Goal: Task Accomplishment & Management: Complete application form

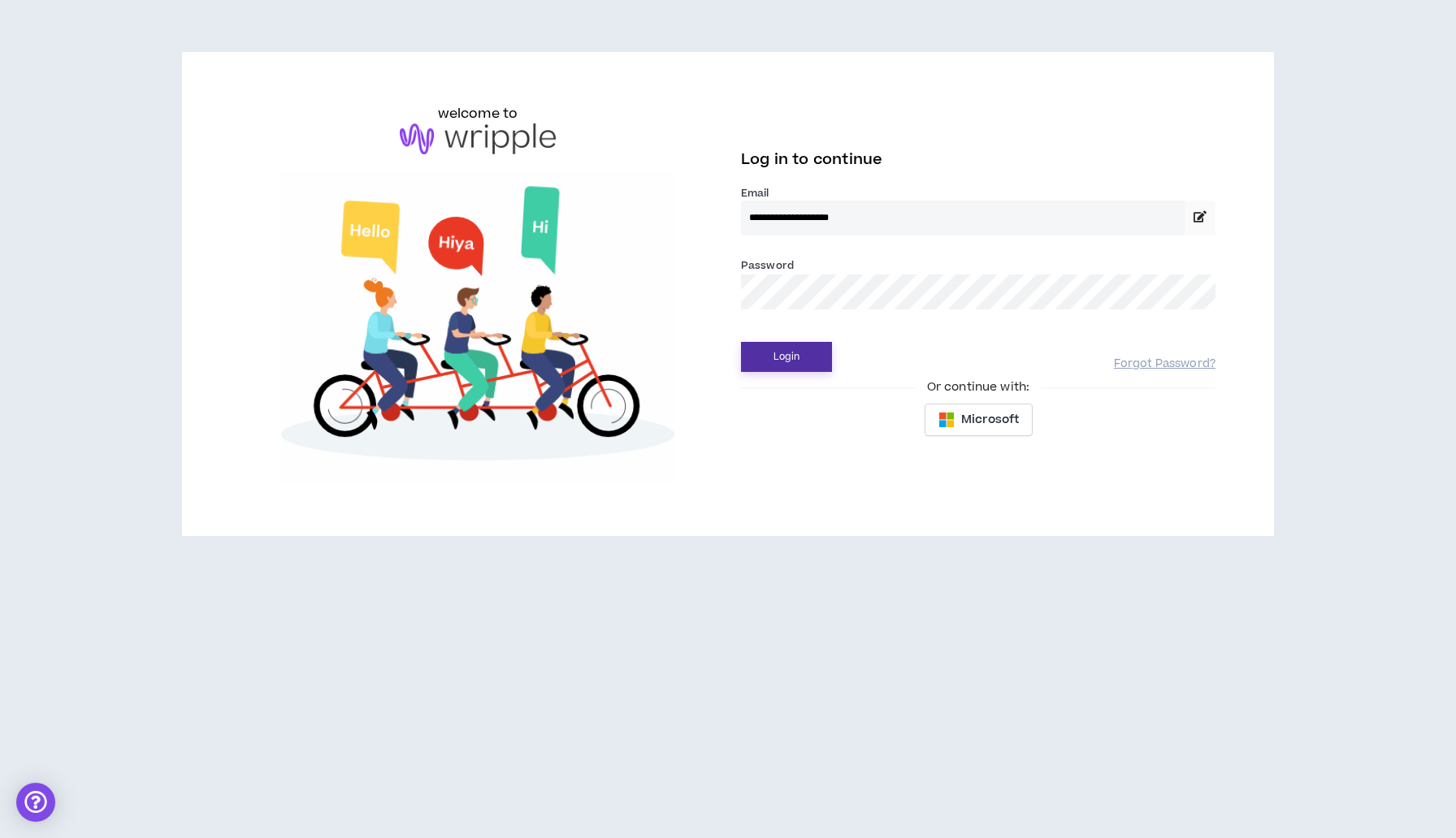
click at [823, 358] on button "Login" at bounding box center [787, 357] width 91 height 30
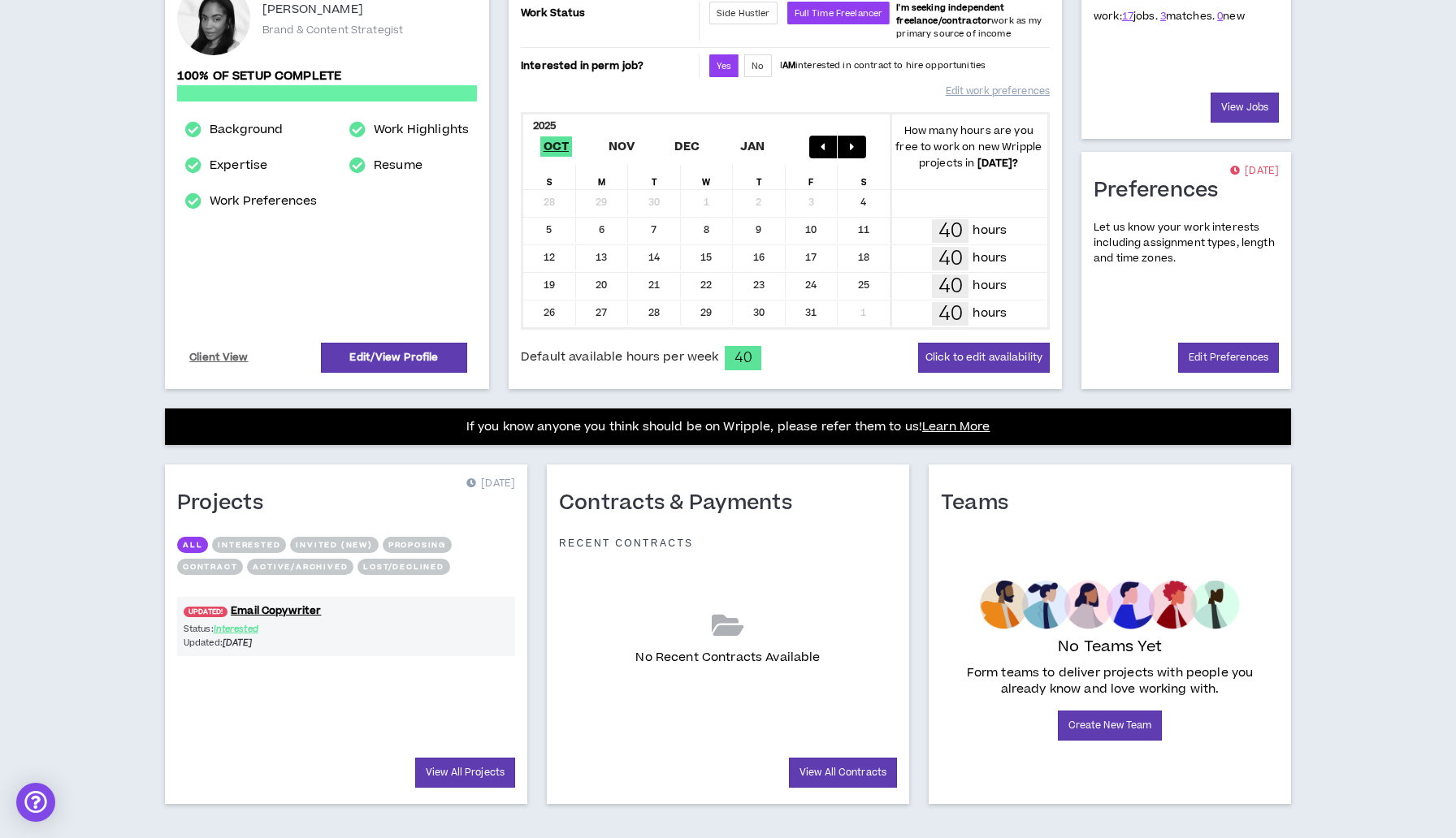
scroll to position [242, 0]
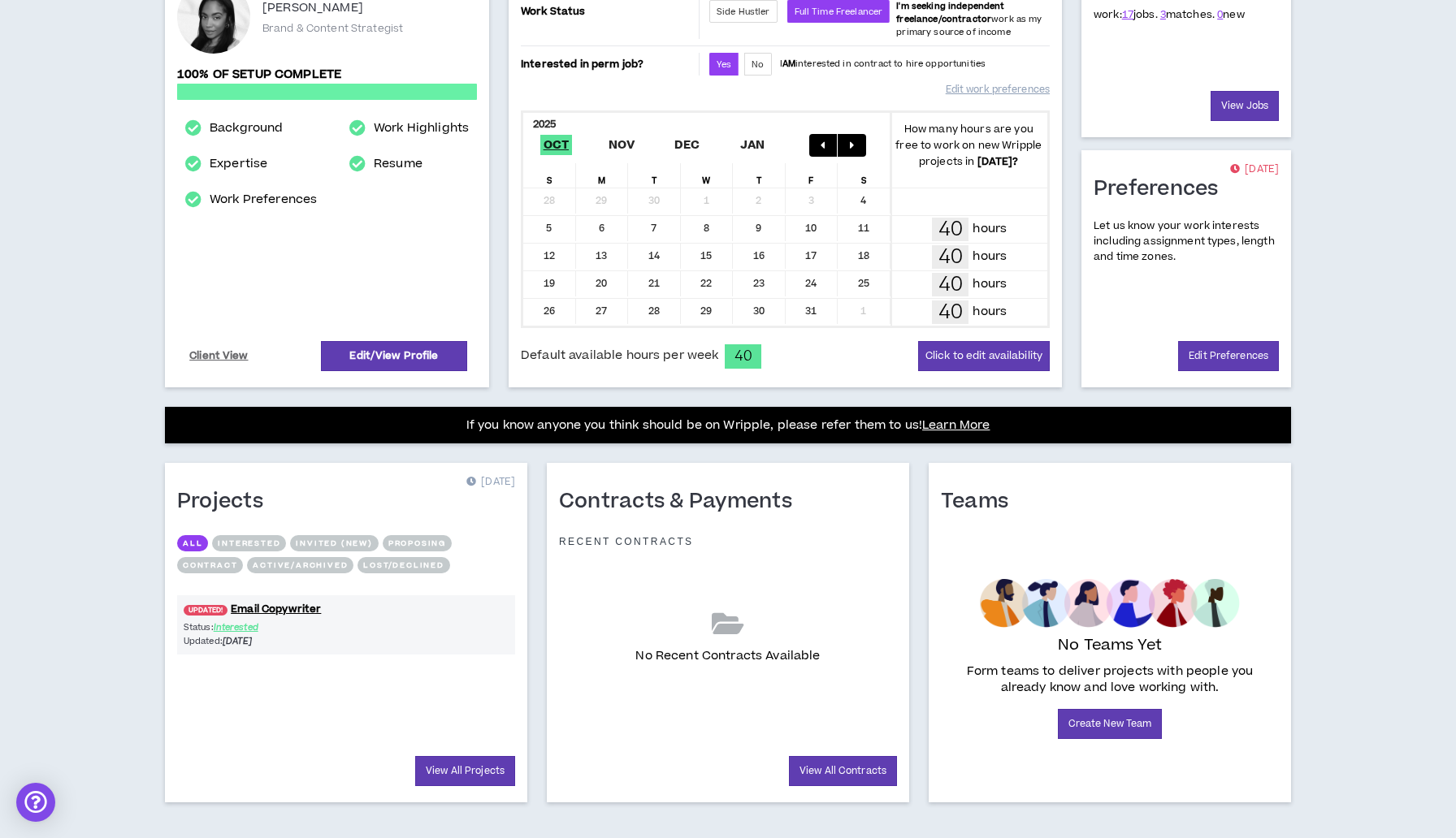
click at [408, 634] on div "Status: Interested Updated: [DATE]" at bounding box center [346, 634] width 338 height 27
click at [295, 606] on link "UPDATED! Email Copywriter" at bounding box center [346, 610] width 338 height 16
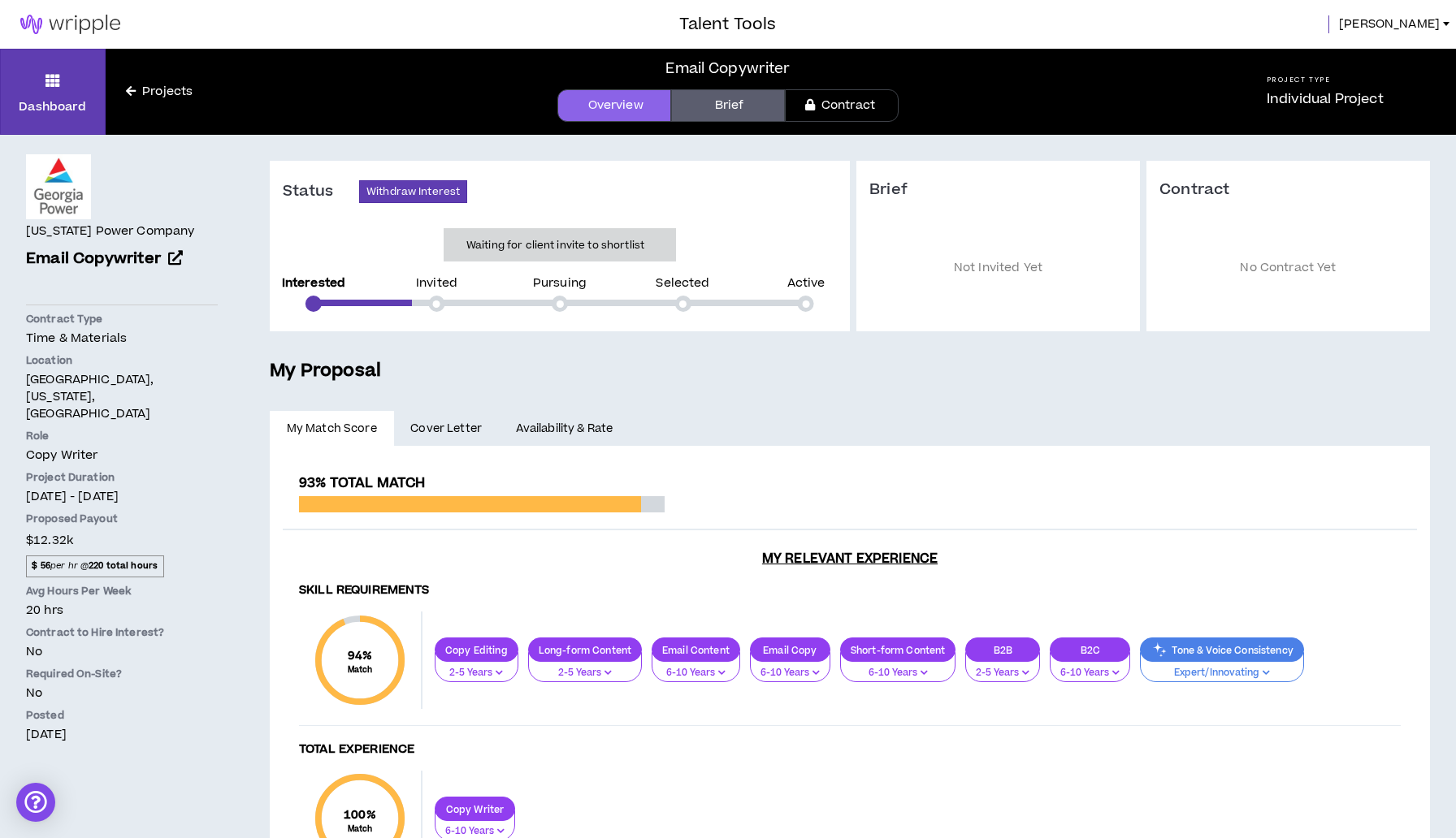
click at [452, 433] on span "Cover Letter" at bounding box center [446, 429] width 72 height 17
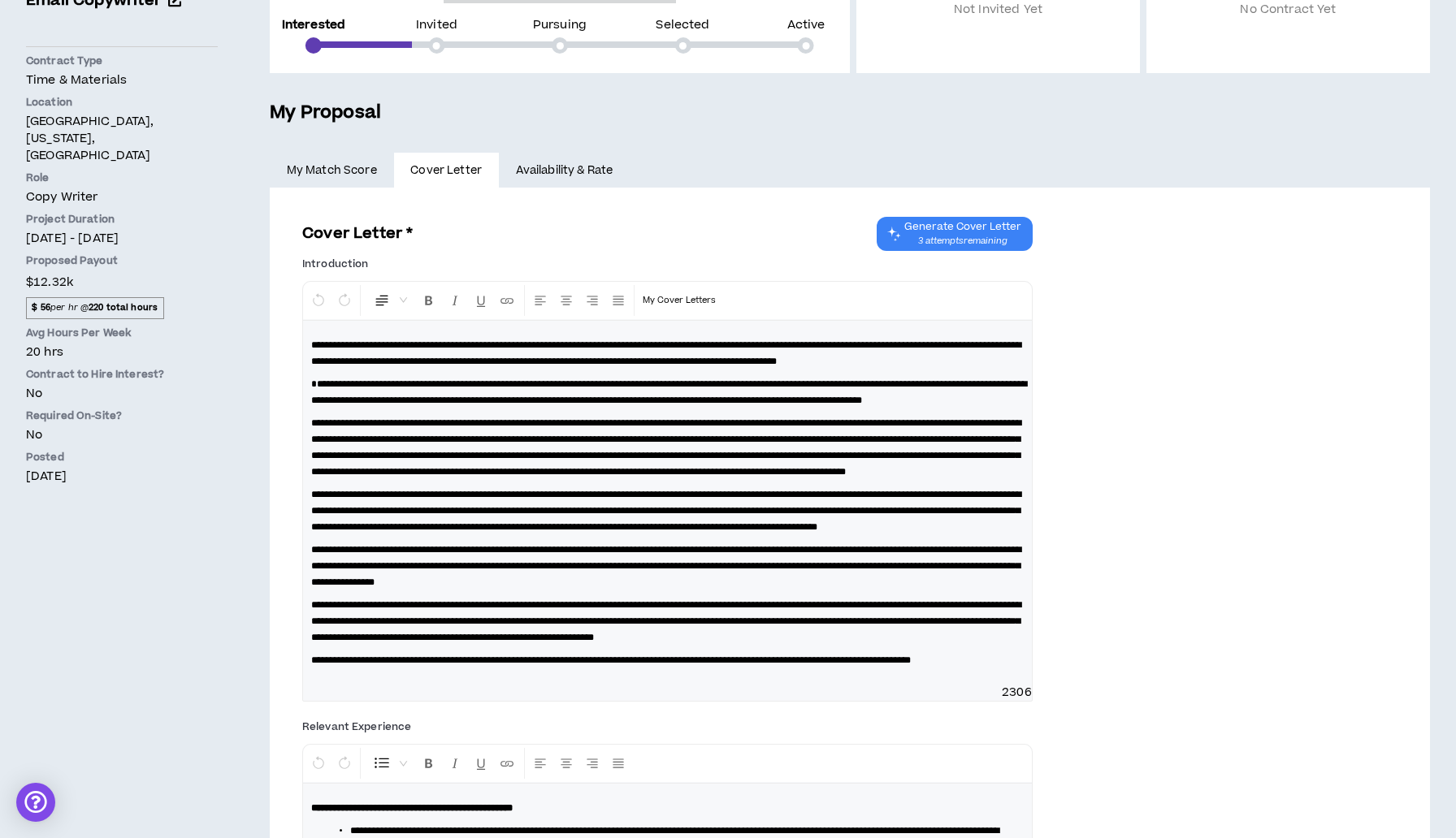
scroll to position [258, 0]
drag, startPoint x: 383, startPoint y: 403, endPoint x: 293, endPoint y: 405, distance: 90.0
click at [293, 405] on div "**********" at bounding box center [850, 781] width 1134 height 1153
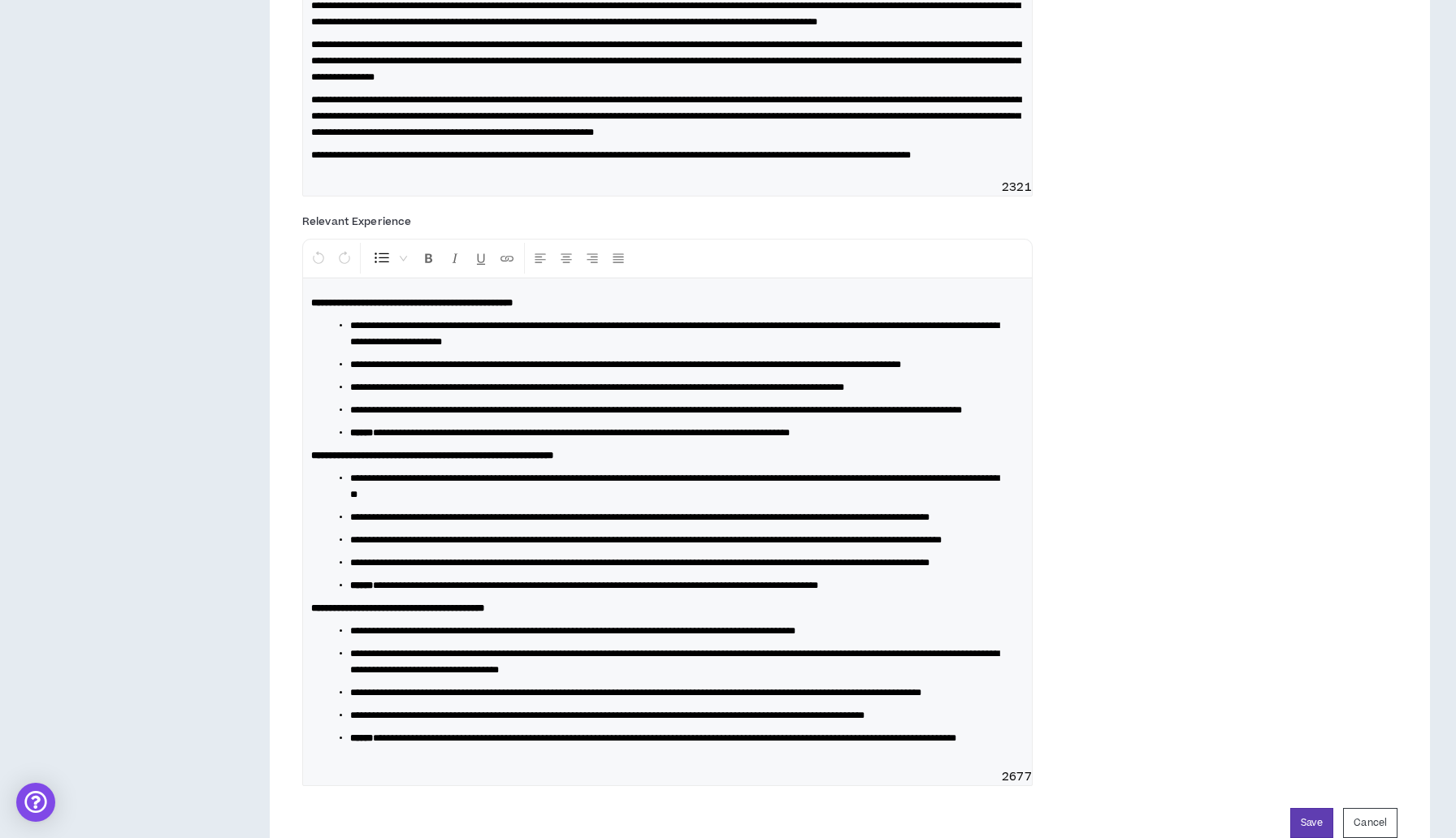
scroll to position [1046, 0]
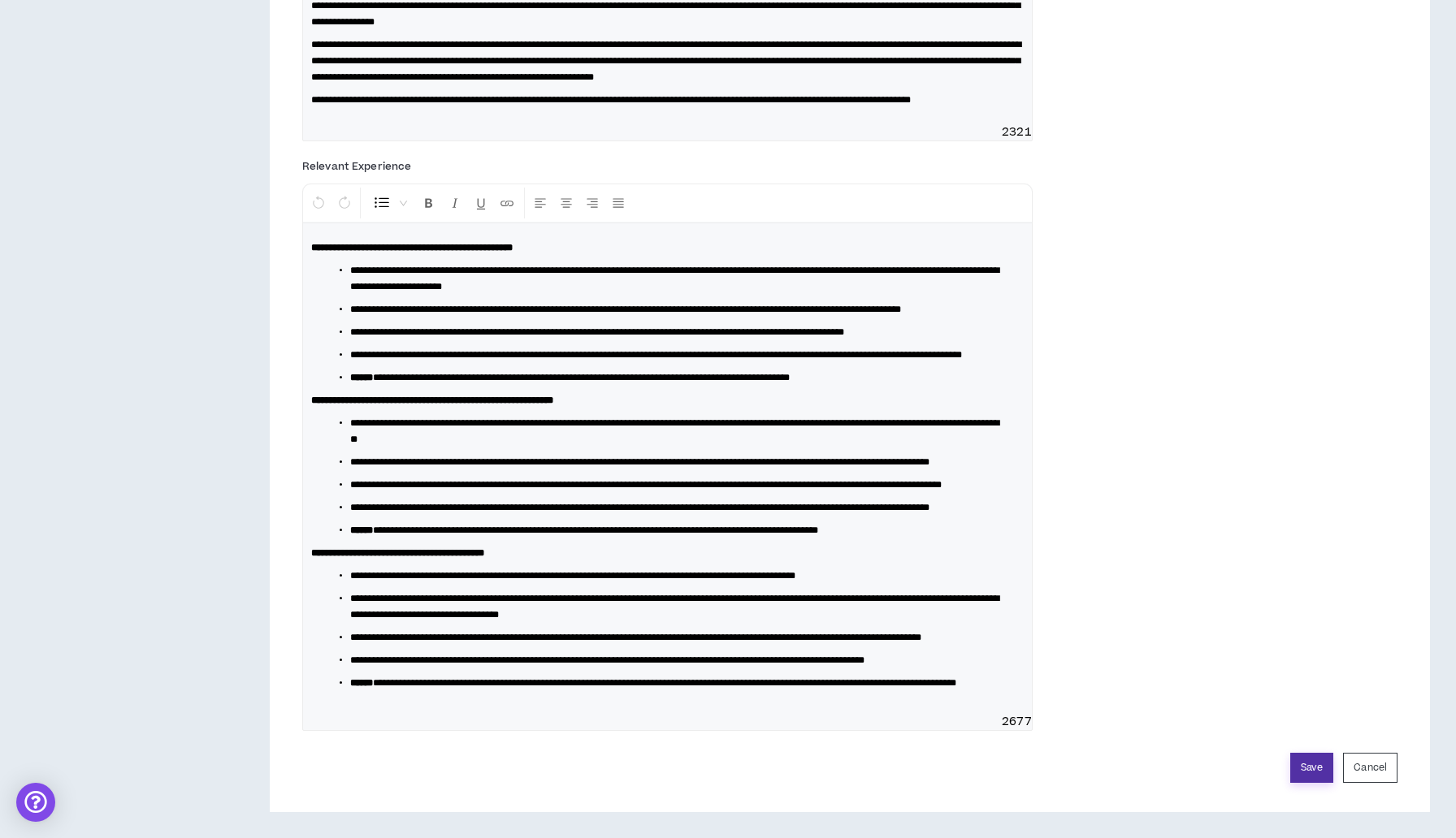
click at [1313, 770] on button "Save" at bounding box center [1311, 768] width 43 height 30
